Goal: Task Accomplishment & Management: Manage account settings

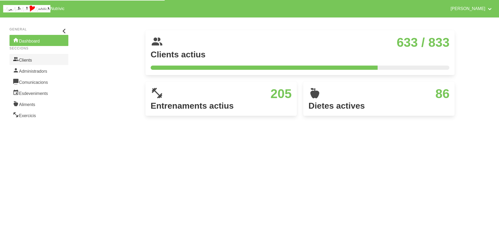
click at [25, 58] on link "Clients" at bounding box center [39, 59] width 59 height 11
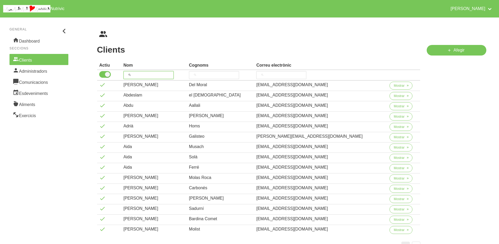
click at [159, 73] on input "search" at bounding box center [149, 75] width 50 height 8
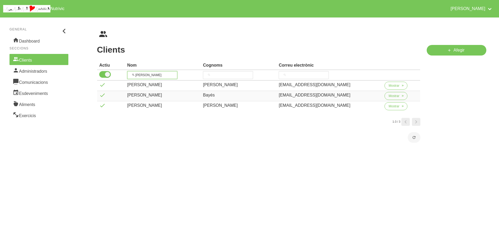
type input "[PERSON_NAME]"
click at [393, 95] on span "Mostrar" at bounding box center [394, 95] width 11 height 5
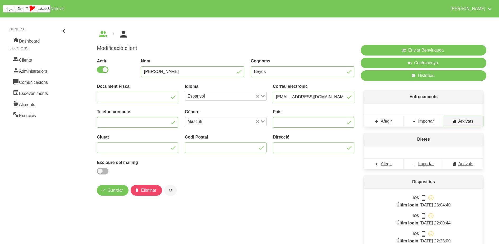
click at [454, 121] on icon at bounding box center [454, 121] width 4 height 7
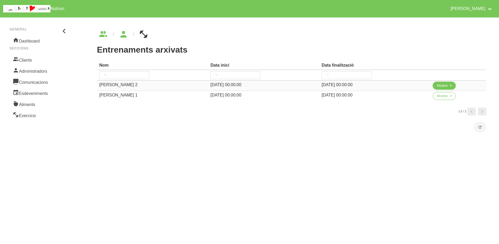
click at [441, 83] on span "Mostrar" at bounding box center [442, 85] width 11 height 5
select select "8"
select select "2025"
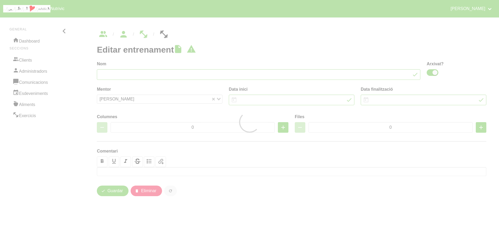
type input "[PERSON_NAME] 2"
checkbox input "true"
type input "[DATE]"
select select "0"
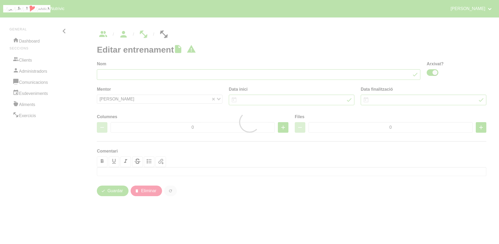
type input "3"
type input "10"
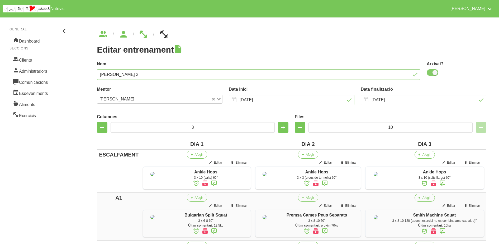
click at [433, 73] on span at bounding box center [433, 72] width 12 height 7
click at [430, 73] on input "checkbox" at bounding box center [428, 72] width 3 height 3
checkbox input "false"
click at [398, 99] on input "[DATE]" at bounding box center [424, 99] width 126 height 11
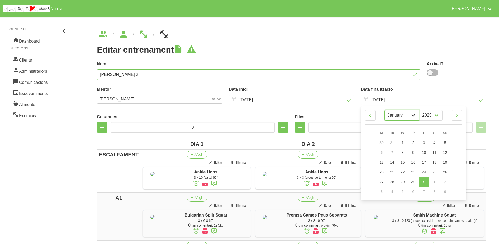
click at [399, 114] on select "January February March April May June July August September October" at bounding box center [402, 115] width 35 height 11
select select "10"
click at [385, 110] on select "January February March April May June July August September October" at bounding box center [402, 115] width 35 height 11
click at [446, 151] on span "9" at bounding box center [445, 152] width 2 height 4
type input "[DATE]"
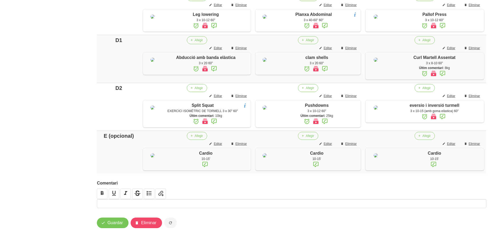
scroll to position [548, 0]
click at [115, 219] on span "Guardar" at bounding box center [115, 222] width 16 height 6
